Goal: Task Accomplishment & Management: Complete application form

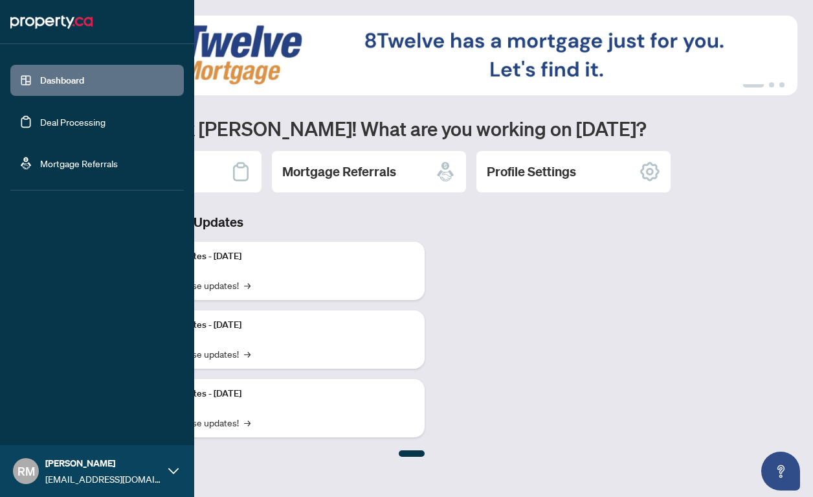
click at [40, 120] on link "Deal Processing" at bounding box center [72, 122] width 65 height 12
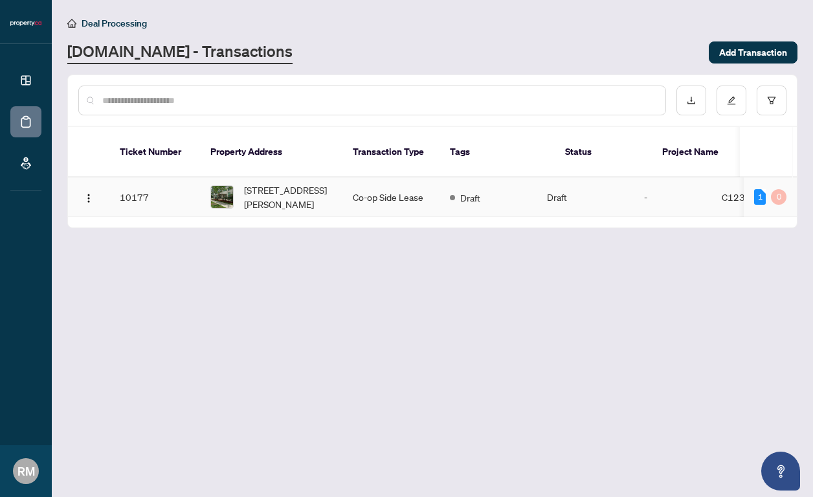
click at [410, 188] on td "Co-op Side Lease" at bounding box center [391, 196] width 97 height 39
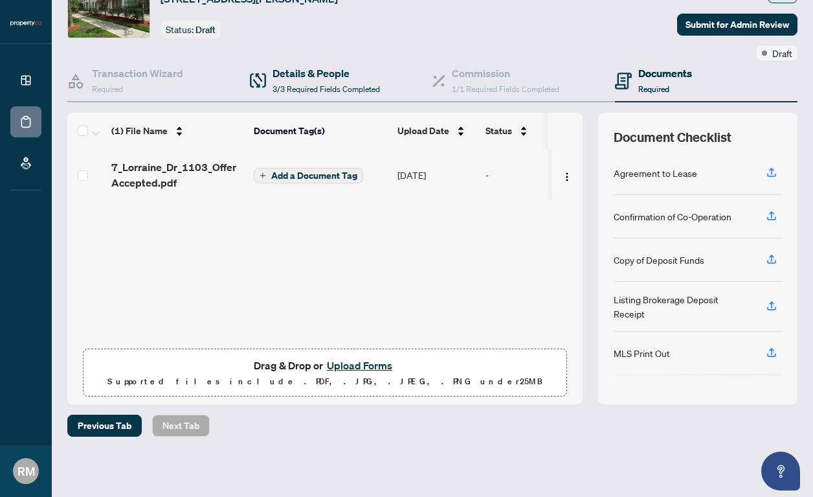
click at [382, 73] on div "Details & People 3/3 Required Fields Completed" at bounding box center [341, 81] width 183 height 42
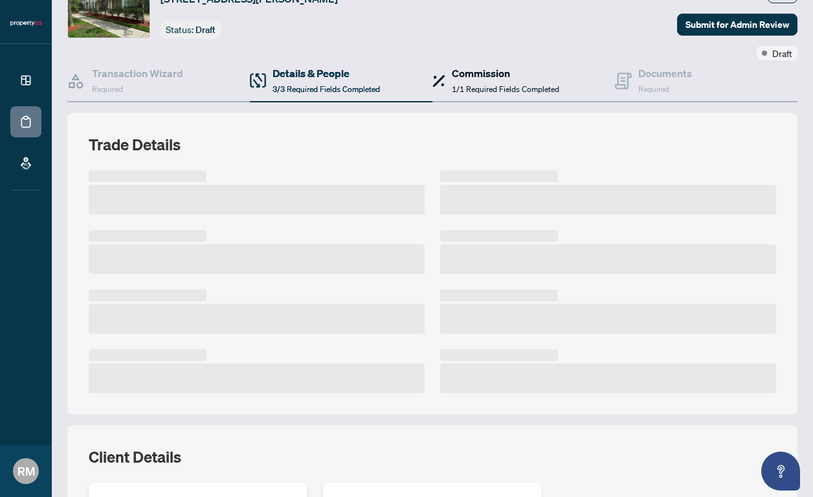
click at [484, 89] on span "1/1 Required Fields Completed" at bounding box center [505, 89] width 107 height 10
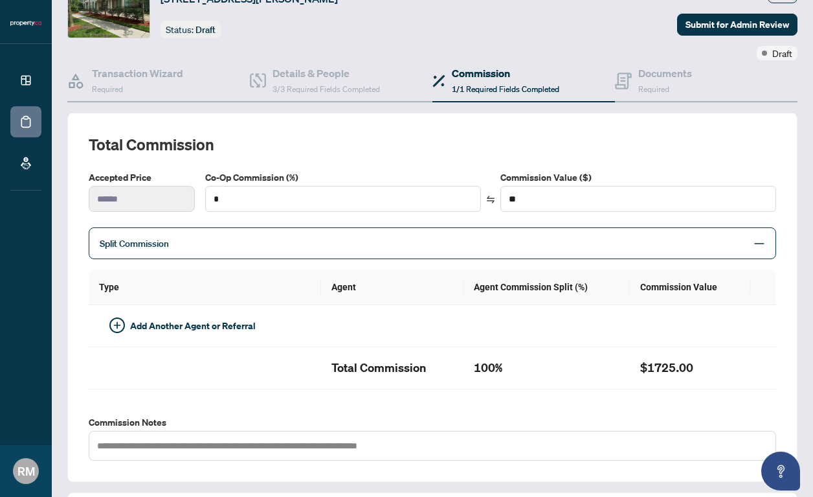
type textarea "**********"
type input "**"
type input "******"
type textarea "**********"
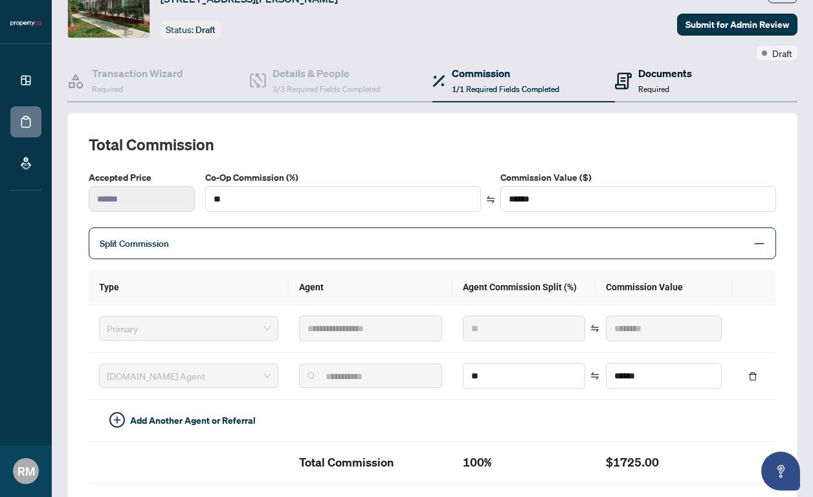
click at [660, 77] on h4 "Documents" at bounding box center [665, 73] width 54 height 16
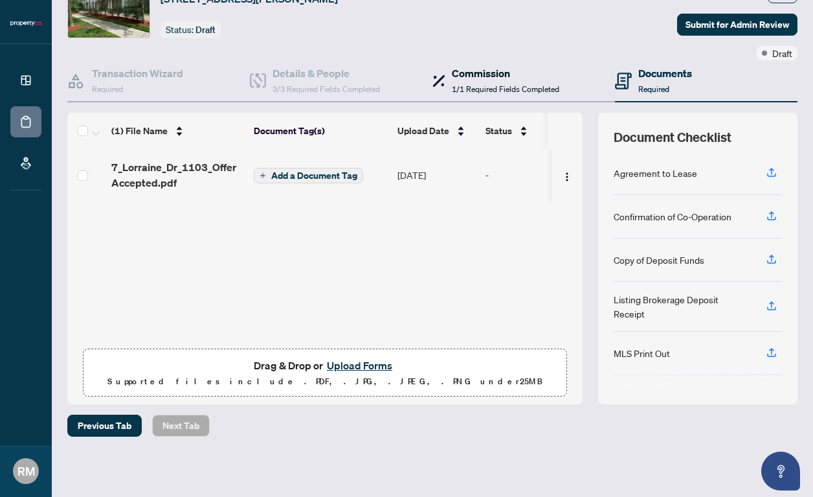
click at [498, 81] on div "Commission 1/1 Required Fields Completed" at bounding box center [505, 80] width 107 height 30
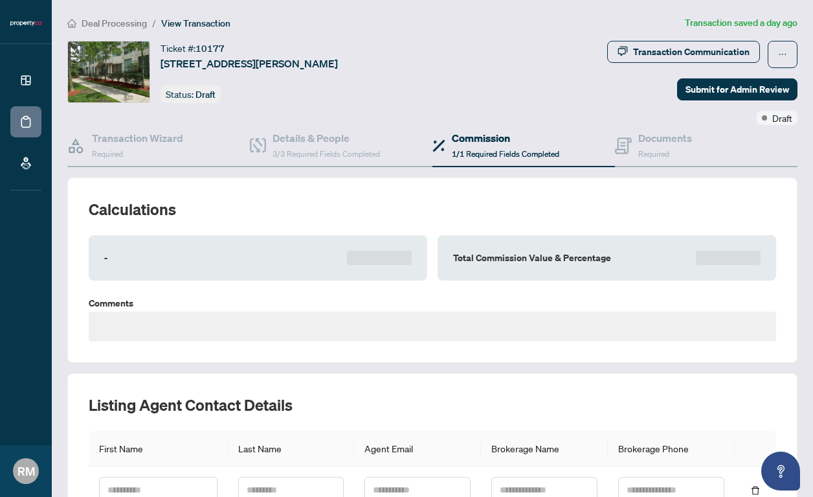
click at [325, 175] on div "Transaction Wizard Required Details & People 3/3 Required Fields Completed Comm…" at bounding box center [432, 351] width 730 height 452
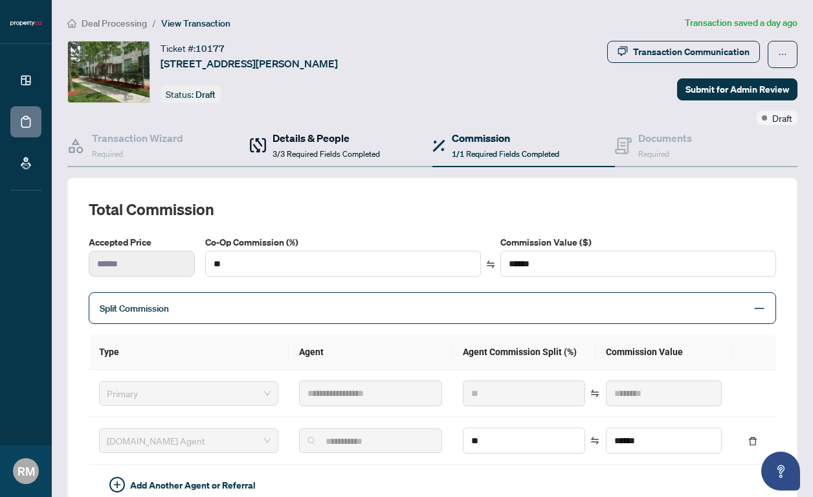
click at [320, 133] on h4 "Details & People" at bounding box center [326, 138] width 107 height 16
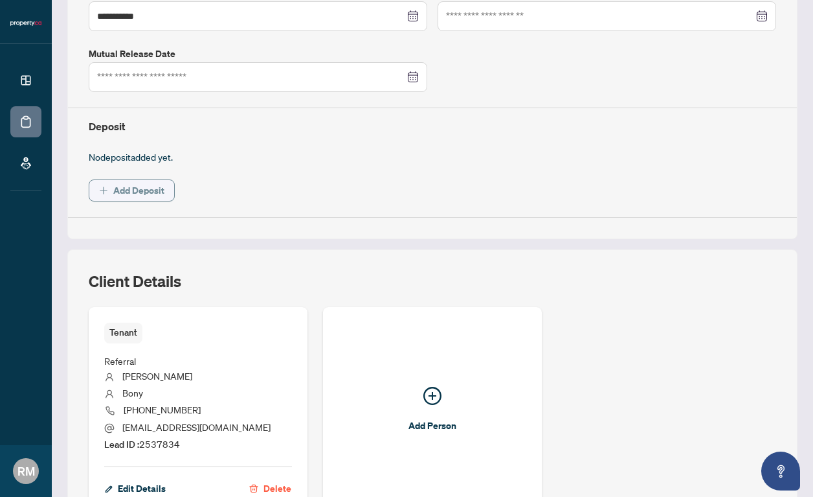
click at [146, 192] on span "Add Deposit" at bounding box center [138, 190] width 51 height 21
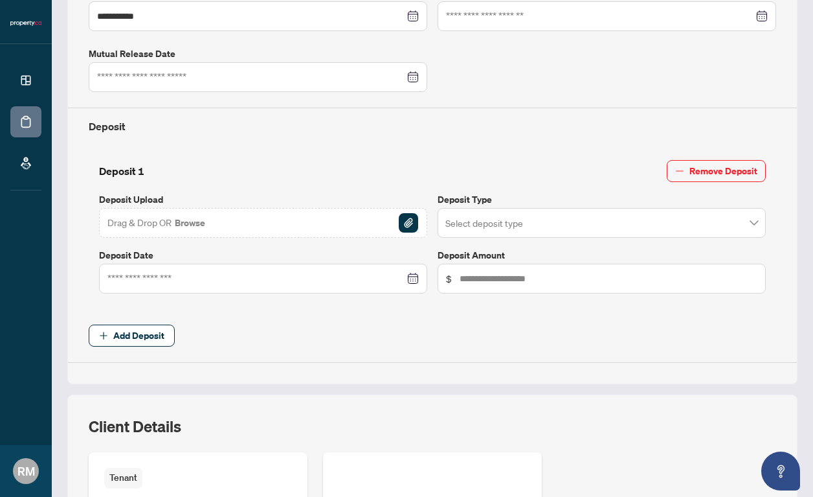
click at [395, 216] on div "Drag & Drop OR Browse" at bounding box center [263, 223] width 328 height 30
click at [408, 217] on img "button" at bounding box center [408, 222] width 19 height 19
click at [414, 223] on img "button" at bounding box center [408, 222] width 19 height 19
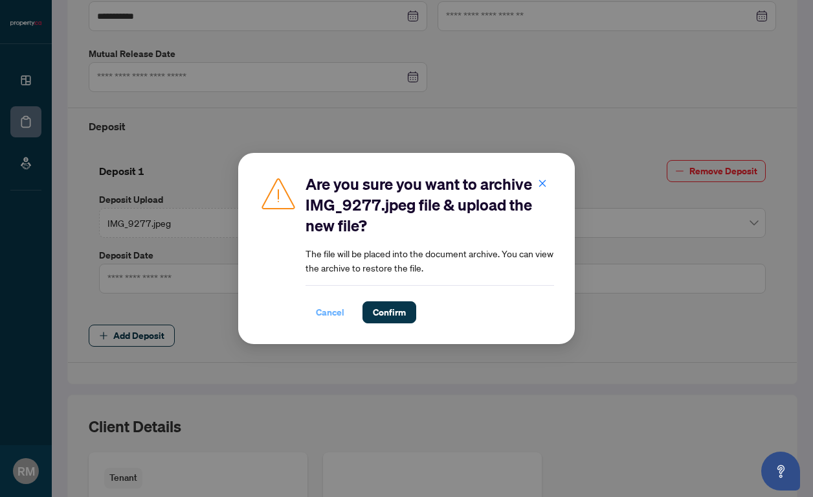
click at [332, 311] on span "Cancel" at bounding box center [330, 312] width 28 height 21
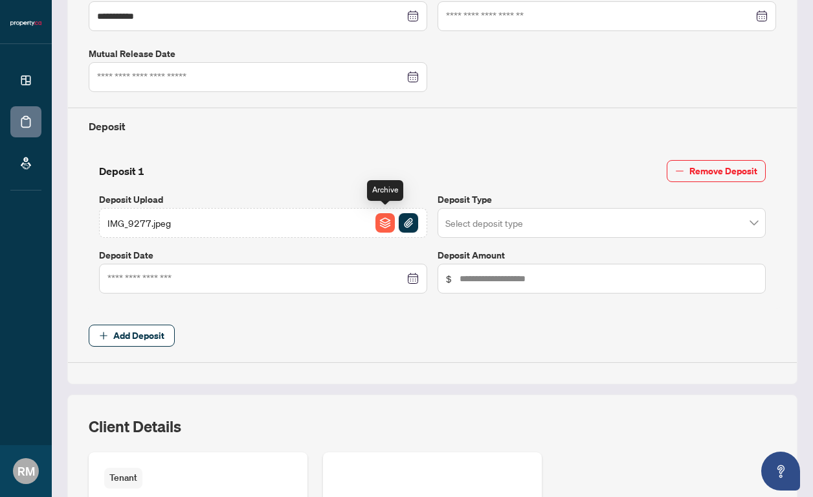
click at [408, 218] on img "button" at bounding box center [408, 222] width 19 height 19
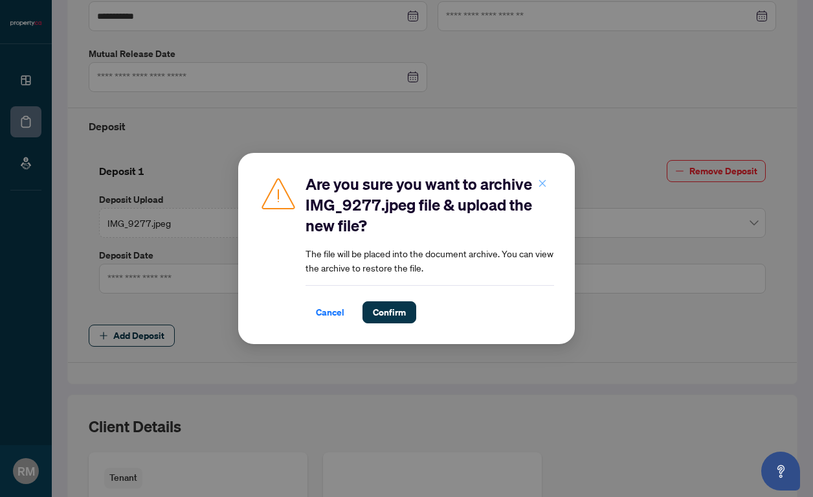
click at [550, 192] on button "button" at bounding box center [543, 183] width 26 height 22
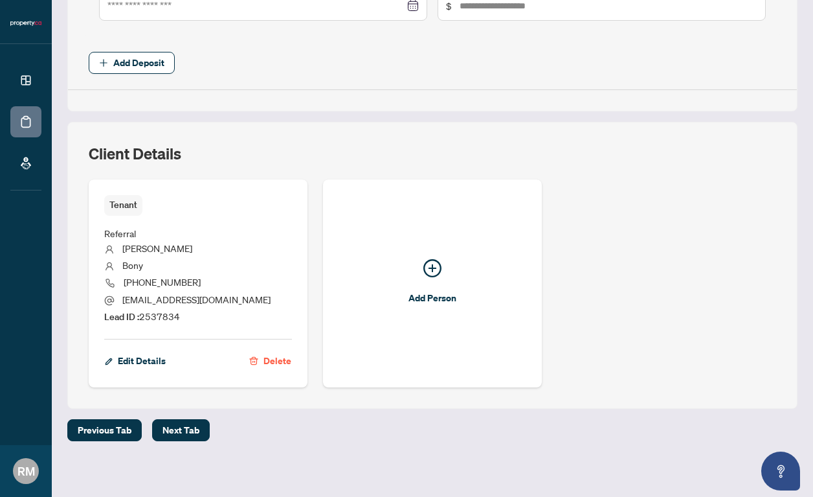
scroll to position [643, 0]
click at [187, 427] on span "Next Tab" at bounding box center [181, 430] width 37 height 21
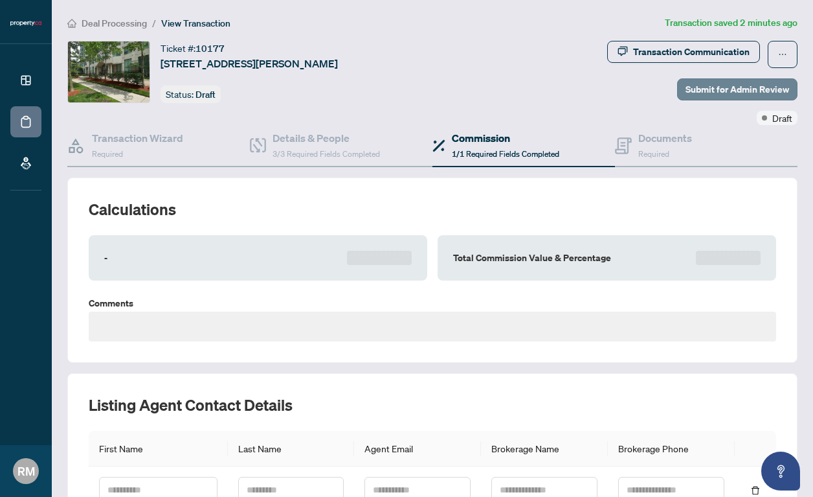
type textarea "**********"
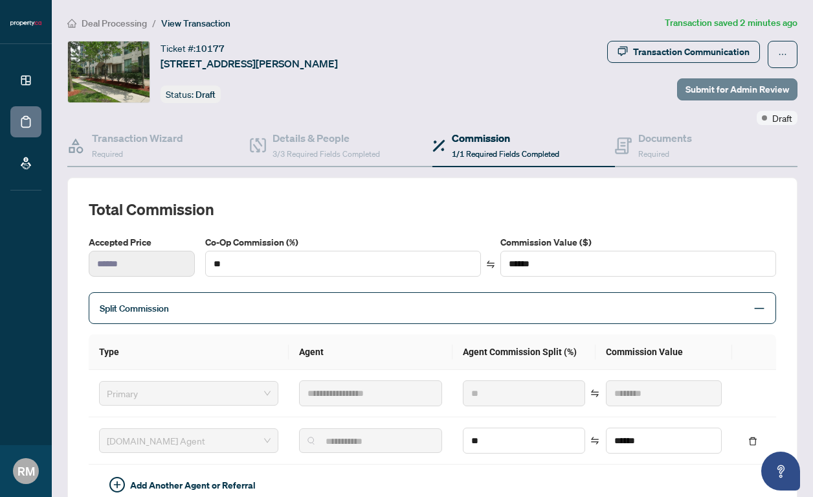
click at [781, 86] on span "Submit for Admin Review" at bounding box center [738, 89] width 104 height 21
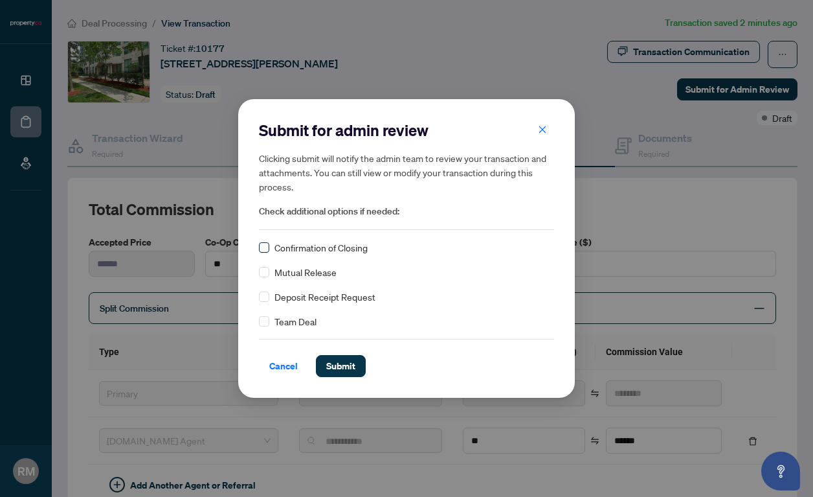
click at [267, 249] on span at bounding box center [264, 247] width 10 height 10
click at [262, 251] on span at bounding box center [264, 247] width 10 height 10
click at [350, 364] on span "Submit" at bounding box center [340, 365] width 29 height 21
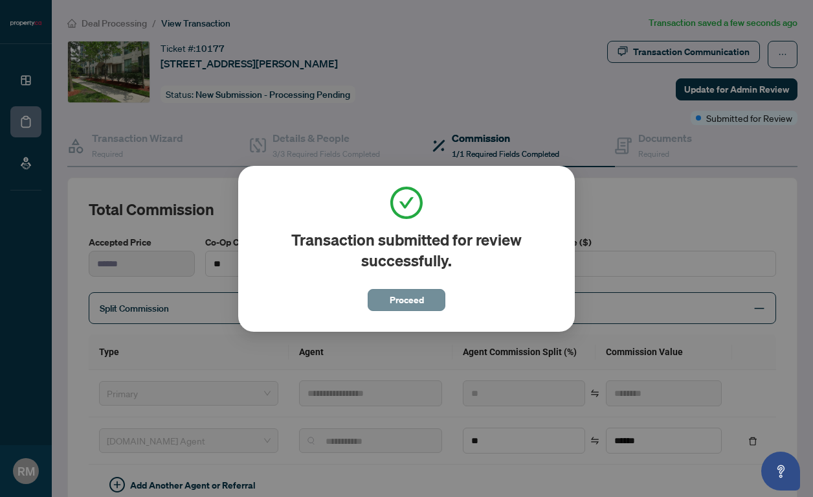
click at [432, 300] on button "Proceed" at bounding box center [407, 300] width 78 height 22
